Goal: Information Seeking & Learning: Find contact information

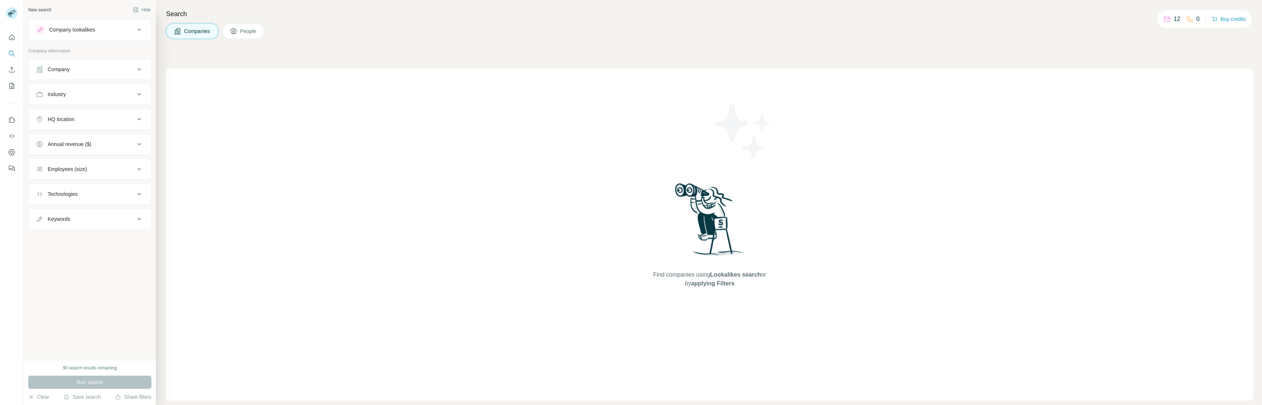
click at [117, 37] on button "Company lookalikes" at bounding box center [90, 30] width 122 height 18
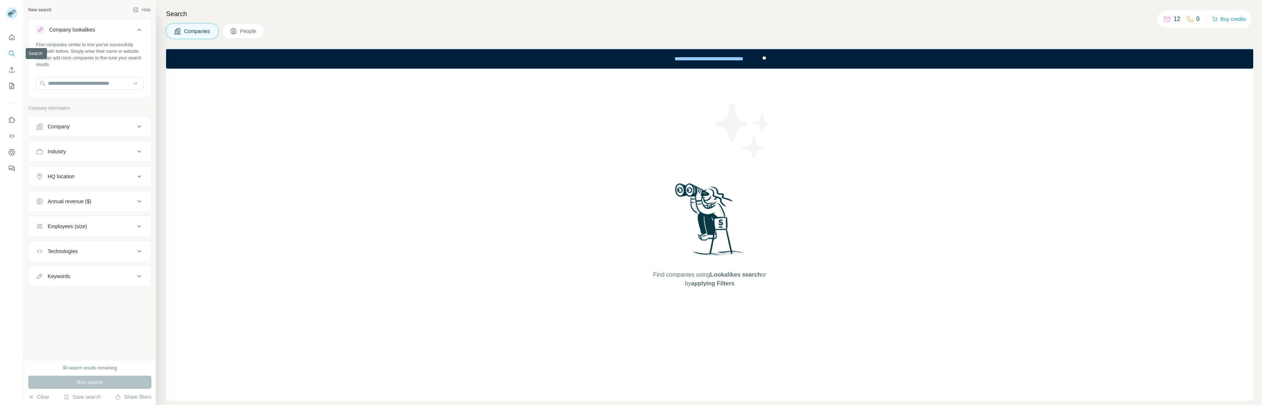
click at [11, 56] on icon "Search" at bounding box center [11, 53] width 7 height 7
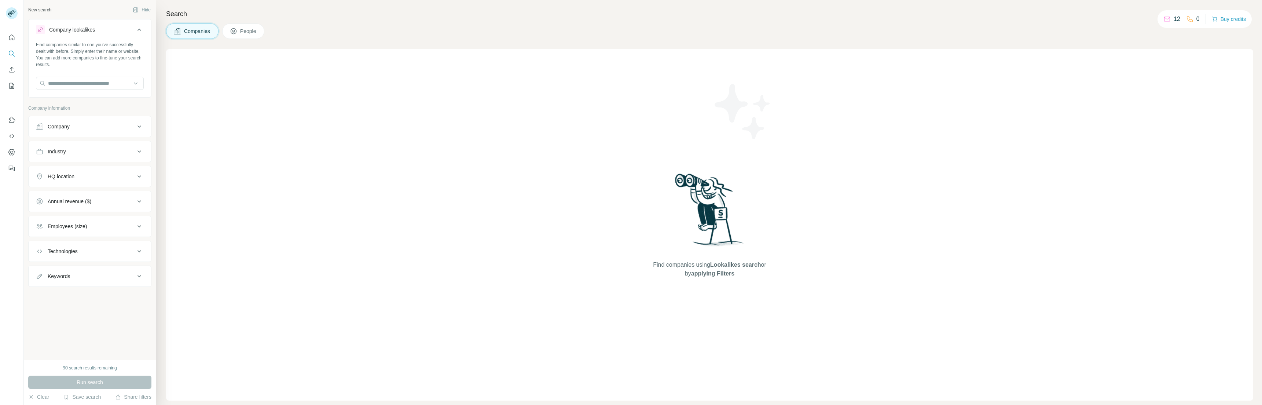
click at [242, 32] on span "People" at bounding box center [248, 31] width 17 height 7
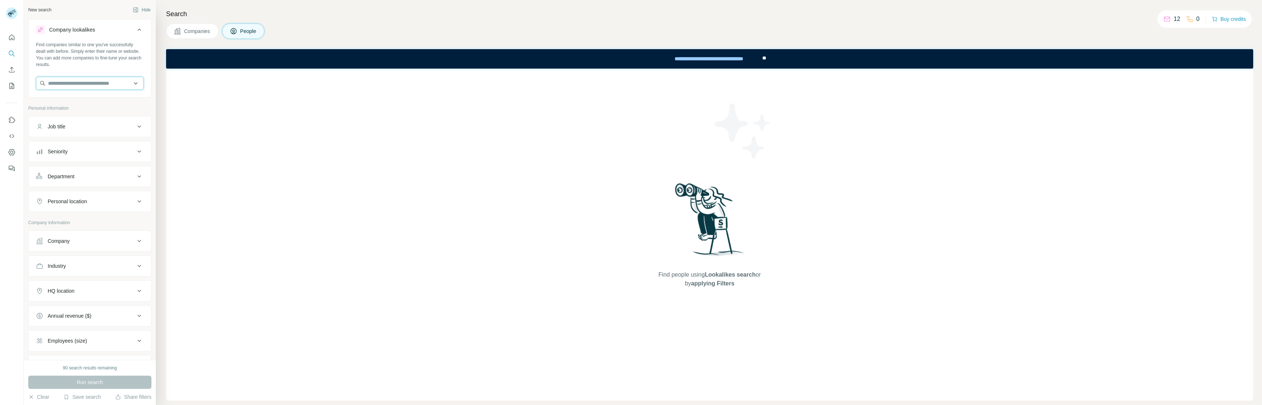
click at [96, 81] on input "text" at bounding box center [90, 83] width 108 height 13
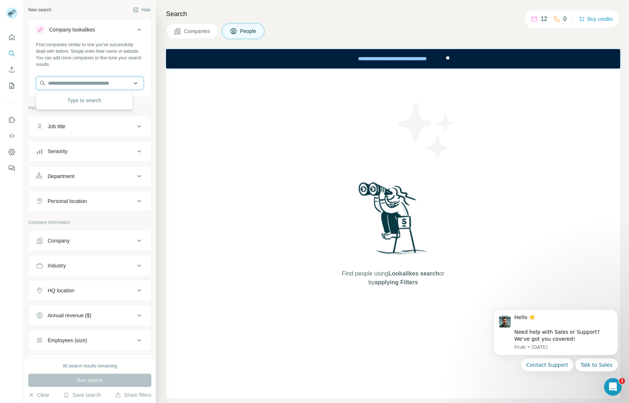
click at [110, 80] on input "text" at bounding box center [90, 83] width 108 height 13
type input "**********"
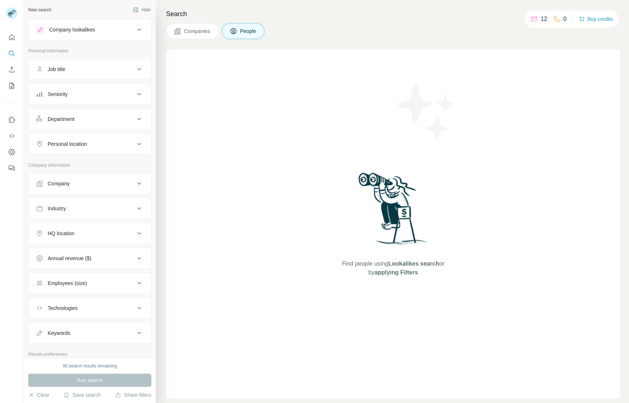
click at [244, 29] on span "People" at bounding box center [248, 31] width 17 height 7
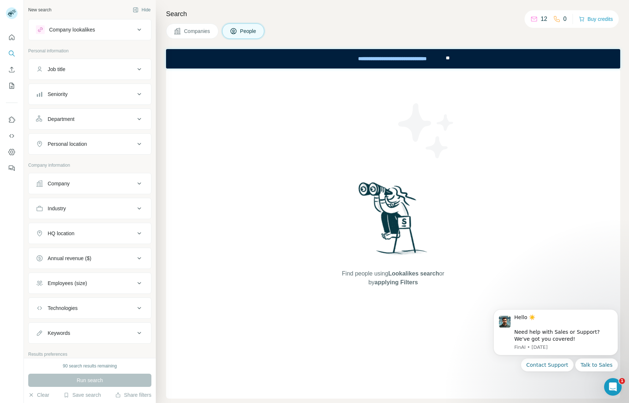
click at [135, 70] on icon at bounding box center [139, 69] width 9 height 9
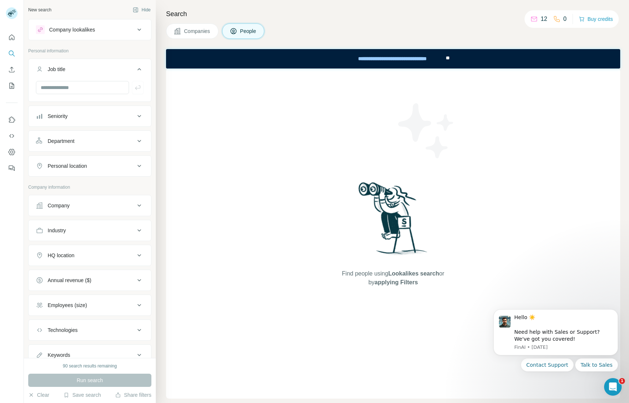
click at [138, 70] on icon at bounding box center [140, 69] width 4 height 2
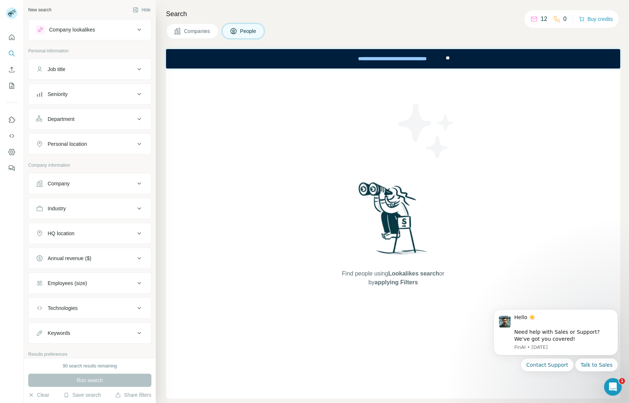
click at [133, 91] on button "Seniority" at bounding box center [90, 94] width 122 height 18
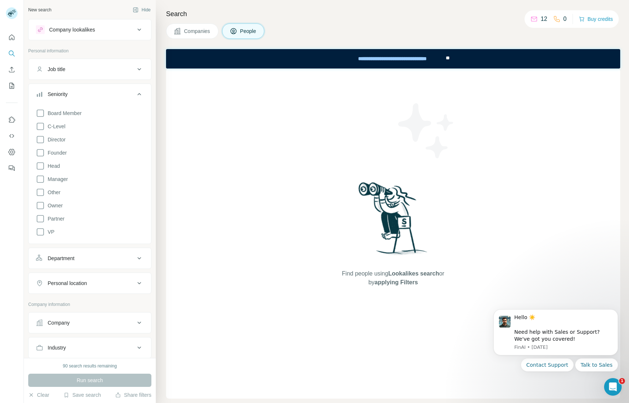
click at [133, 91] on button "Seniority" at bounding box center [90, 95] width 122 height 21
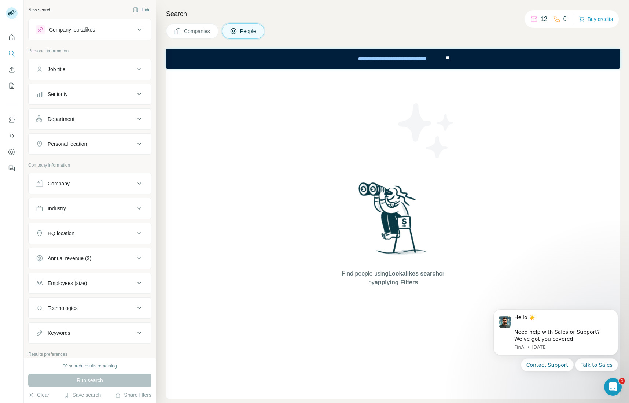
click at [122, 180] on div "Company" at bounding box center [85, 183] width 99 height 7
click at [113, 202] on input "text" at bounding box center [90, 201] width 108 height 13
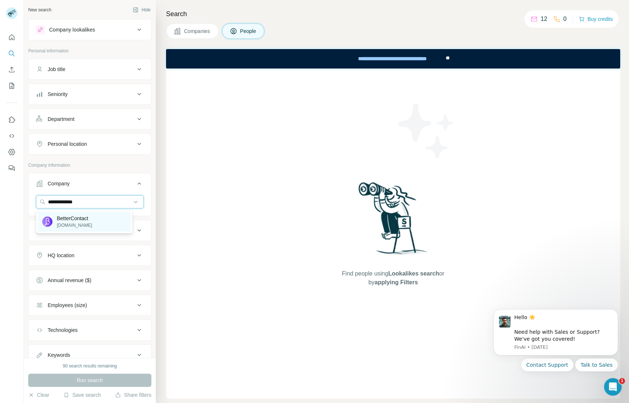
type input "**********"
click at [97, 224] on div "BetterContact [DOMAIN_NAME]" at bounding box center [84, 222] width 93 height 20
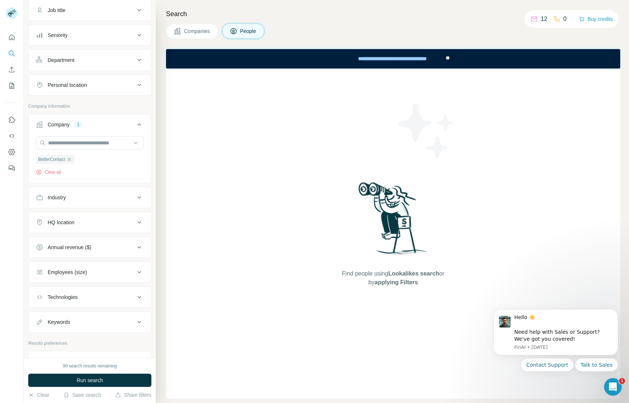
scroll to position [107, 0]
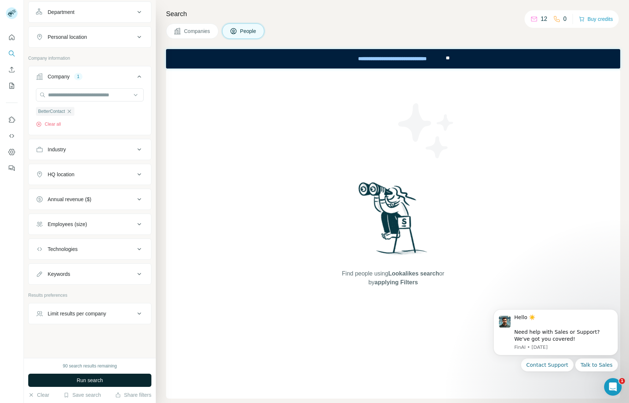
click at [100, 374] on button "Run search" at bounding box center [89, 380] width 123 height 13
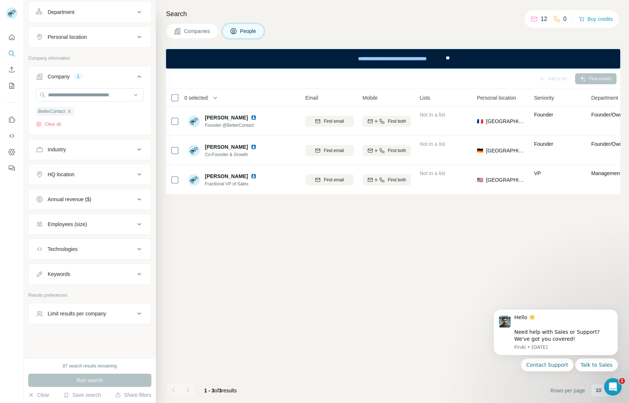
scroll to position [0, 0]
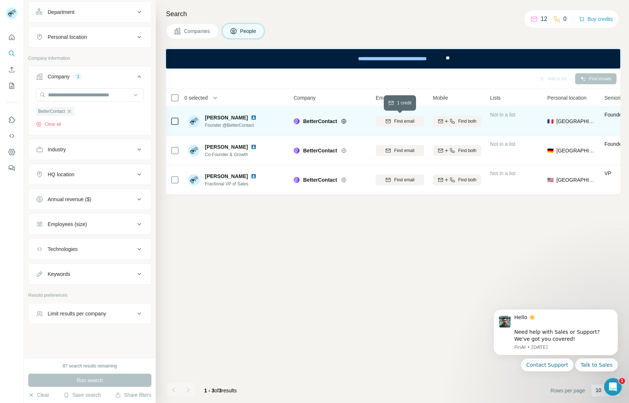
click at [389, 125] on button "Find email" at bounding box center [400, 121] width 48 height 11
click at [71, 113] on icon "button" at bounding box center [69, 111] width 3 height 3
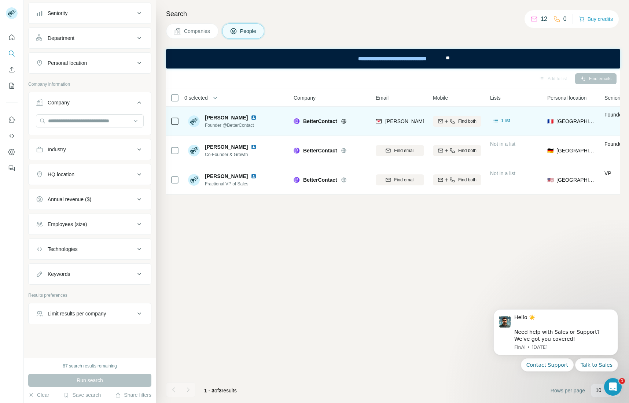
scroll to position [81, 0]
click at [69, 118] on input "text" at bounding box center [90, 120] width 108 height 13
type input "*********"
